Goal: Download file/media

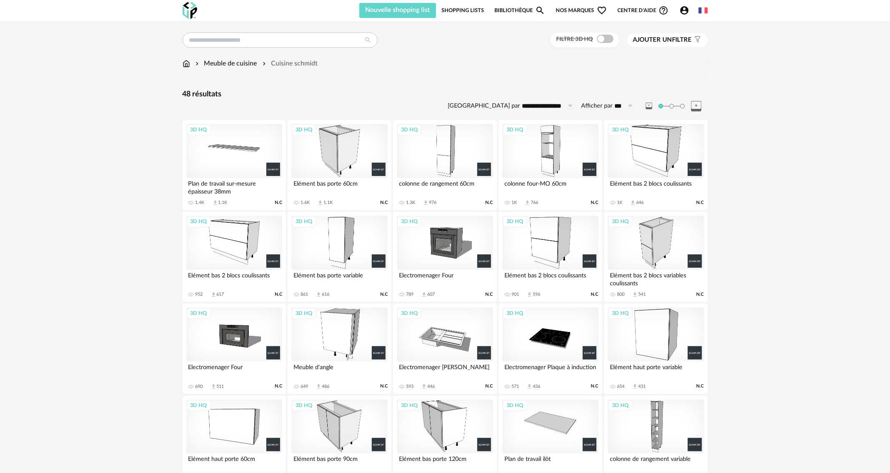
click at [661, 326] on div "3D HQ" at bounding box center [656, 334] width 96 height 54
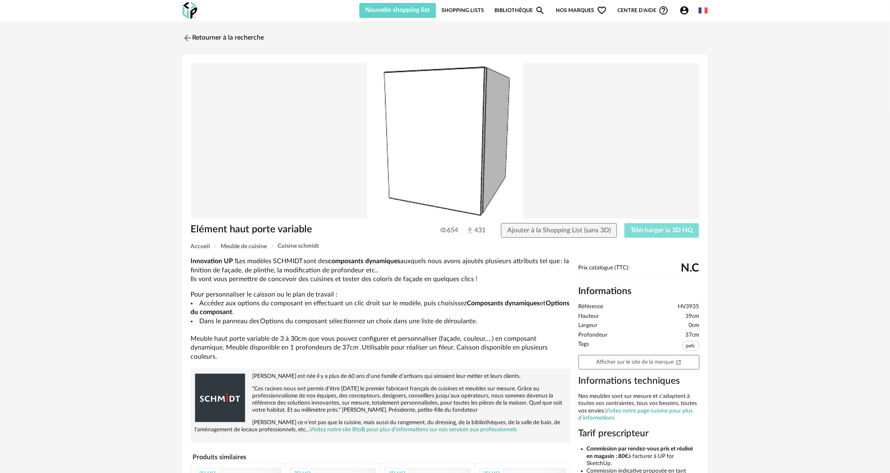
click at [660, 231] on span "Télécharger la 3D HQ" at bounding box center [662, 230] width 63 height 7
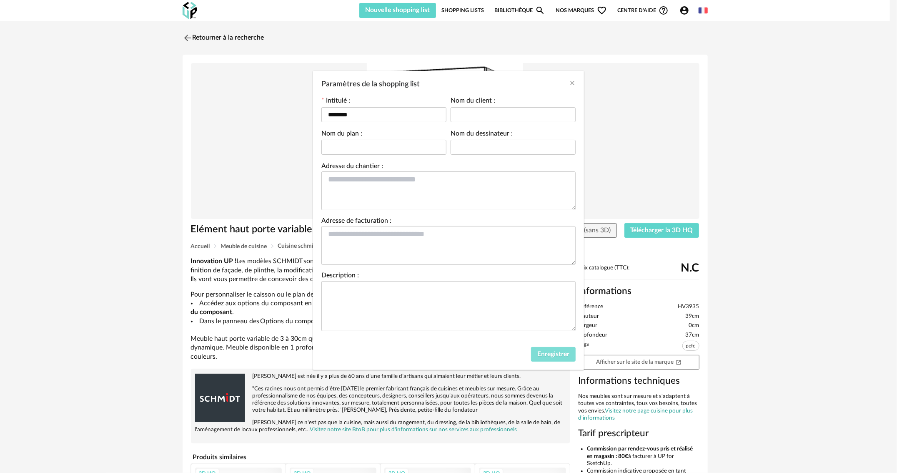
click at [551, 359] on button "Enregistrer" at bounding box center [553, 354] width 45 height 15
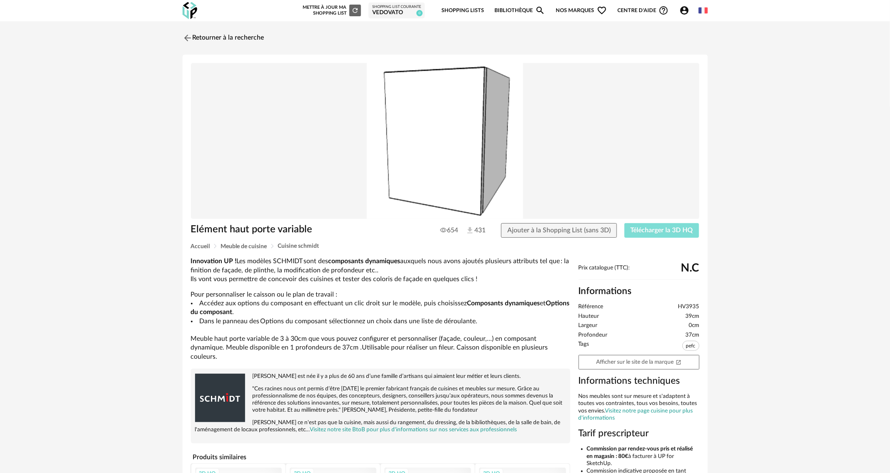
click at [668, 231] on span "Télécharger la 3D HQ" at bounding box center [662, 230] width 63 height 7
click at [208, 33] on link "Retourner à la recherche" at bounding box center [222, 38] width 82 height 18
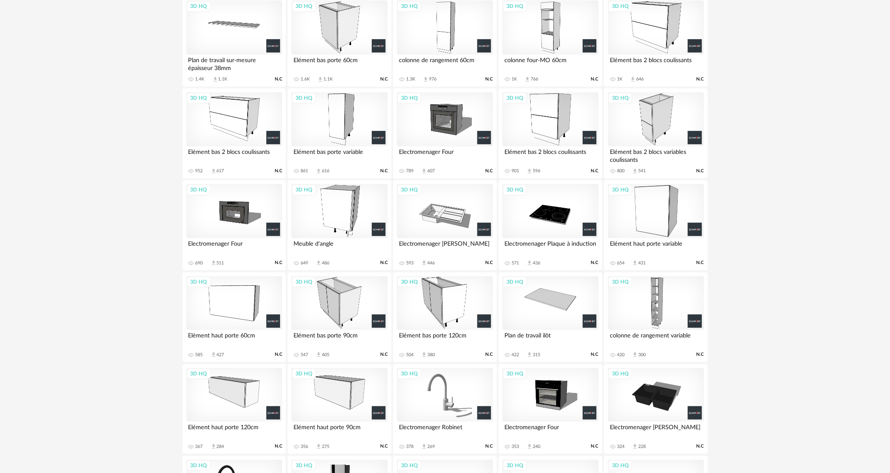
scroll to position [125, 0]
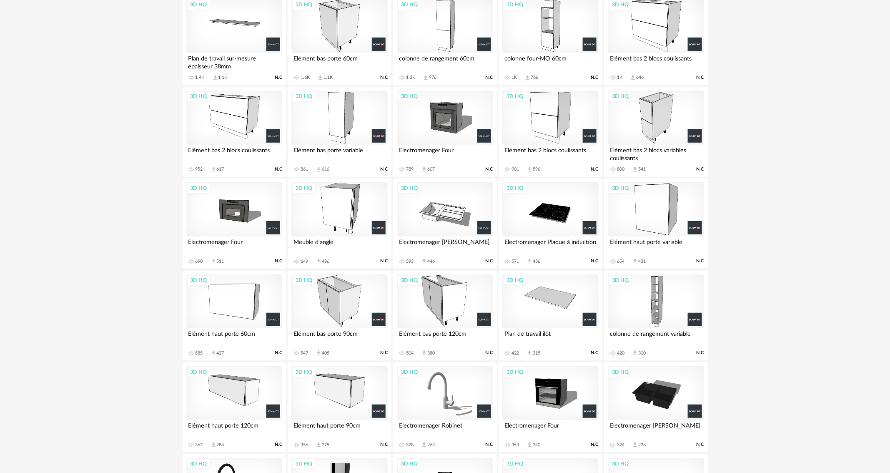
click at [344, 392] on div "3D HQ" at bounding box center [339, 393] width 96 height 54
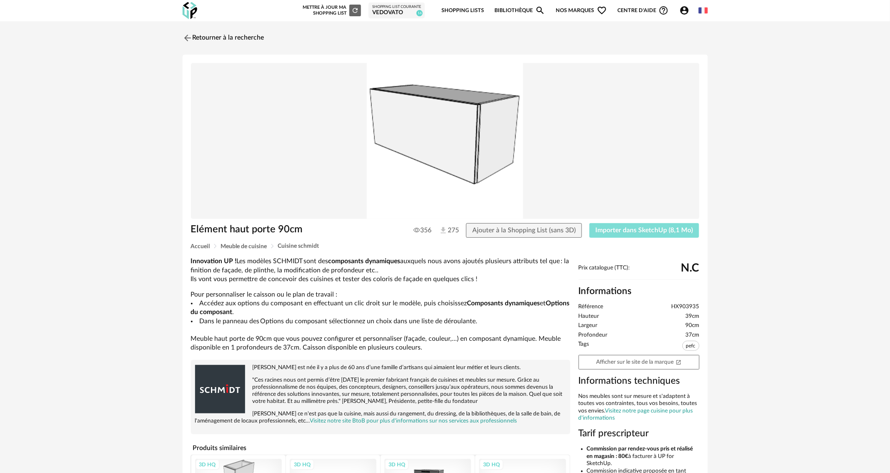
click at [602, 232] on span "Importer dans SketchUp (8,1 Mo)" at bounding box center [645, 230] width 98 height 7
click at [193, 38] on link "Retourner à la recherche" at bounding box center [222, 38] width 82 height 18
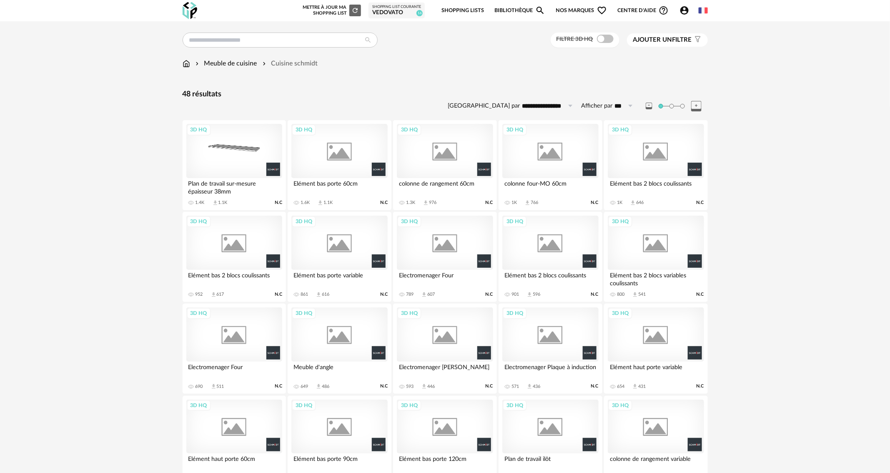
scroll to position [125, 0]
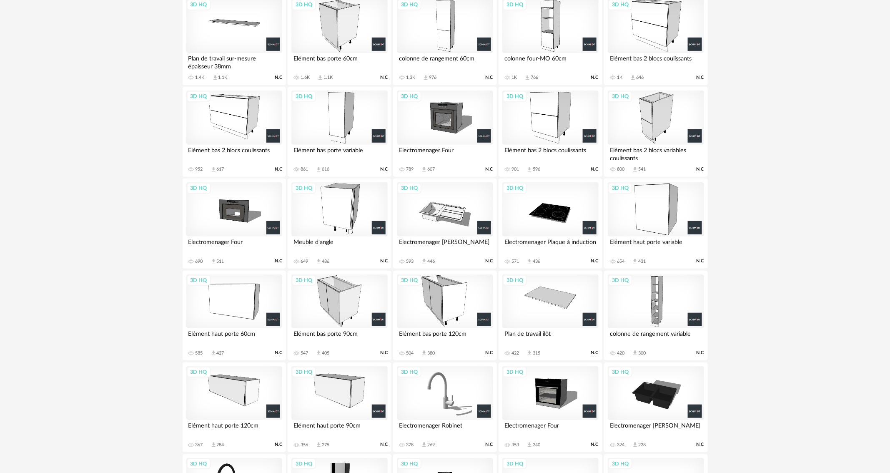
click at [224, 23] on div "3D HQ" at bounding box center [234, 26] width 96 height 54
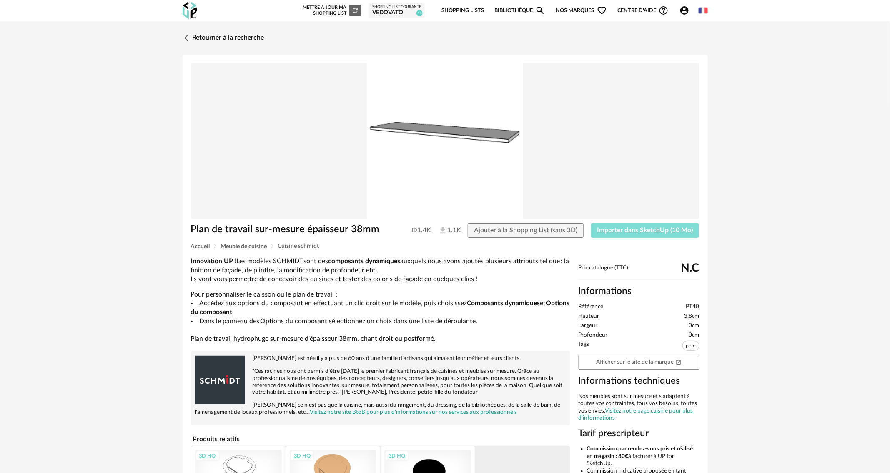
click at [638, 231] on span "Importer dans SketchUp (10 Mo)" at bounding box center [646, 230] width 96 height 7
